Goal: Information Seeking & Learning: Learn about a topic

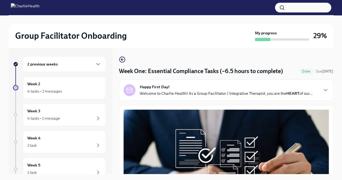
scroll to position [341, 0]
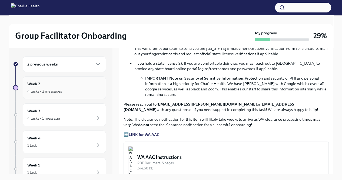
click at [36, 89] on div "4 tasks • 2 messages" at bounding box center [44, 90] width 35 height 5
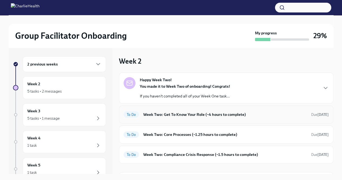
click at [180, 114] on h6 "Week Two: Get To Know Your Role (~4 hours to complete)" at bounding box center [225, 114] width 164 height 6
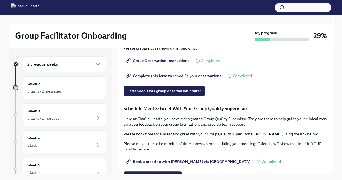
scroll to position [320, 0]
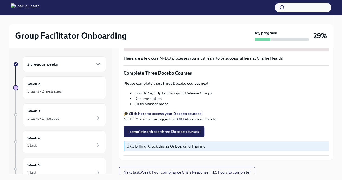
scroll to position [171, 0]
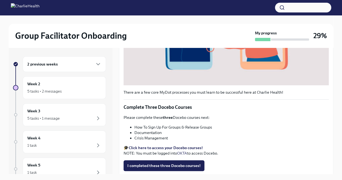
click at [162, 145] on strong "Click here to access your Docebo courses!" at bounding box center [166, 147] width 74 height 5
click at [180, 145] on strong "Click here to access your Docebo courses!" at bounding box center [166, 147] width 74 height 5
